Goal: Transaction & Acquisition: Obtain resource

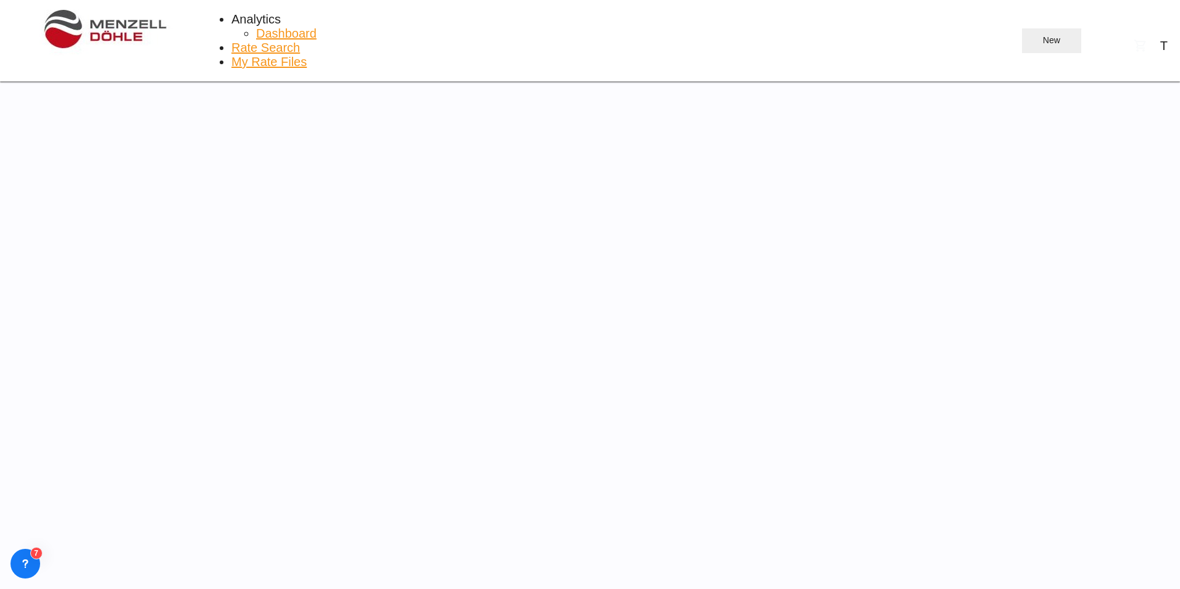
click at [1028, 33] on md-icon "icon-plus 400-fg" at bounding box center [1035, 40] width 15 height 15
click at [1063, 81] on span "Ratesheet" at bounding box center [1054, 72] width 18 height 20
click at [231, 41] on span "Rate Search" at bounding box center [265, 48] width 69 height 14
